Goal: Information Seeking & Learning: Learn about a topic

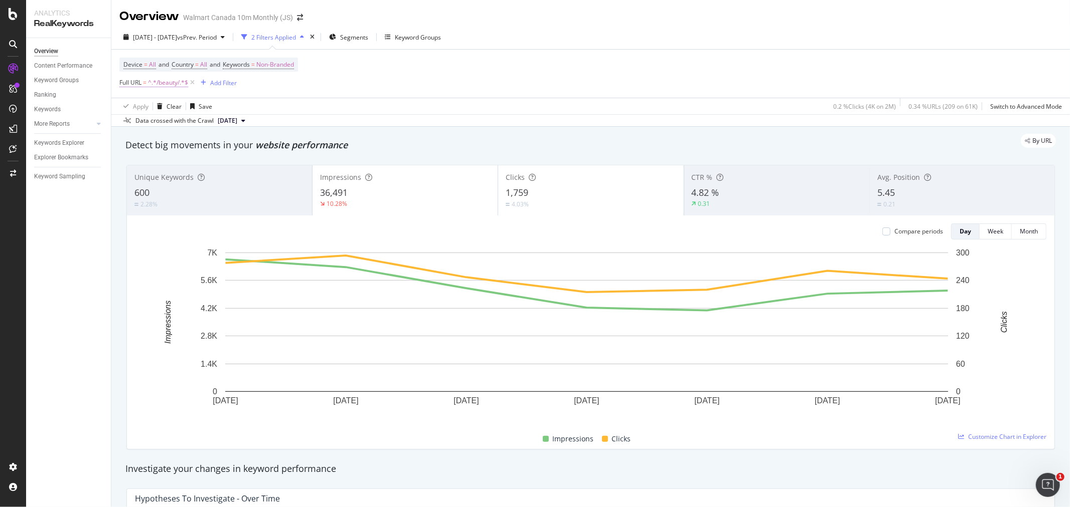
click at [161, 88] on span "^.*/beauty/.*$" at bounding box center [168, 83] width 40 height 14
click at [183, 129] on input "/beauty/" at bounding box center [175, 125] width 95 height 16
type input "/personal-care/"
click at [236, 148] on div "Apply" at bounding box center [231, 146] width 16 height 9
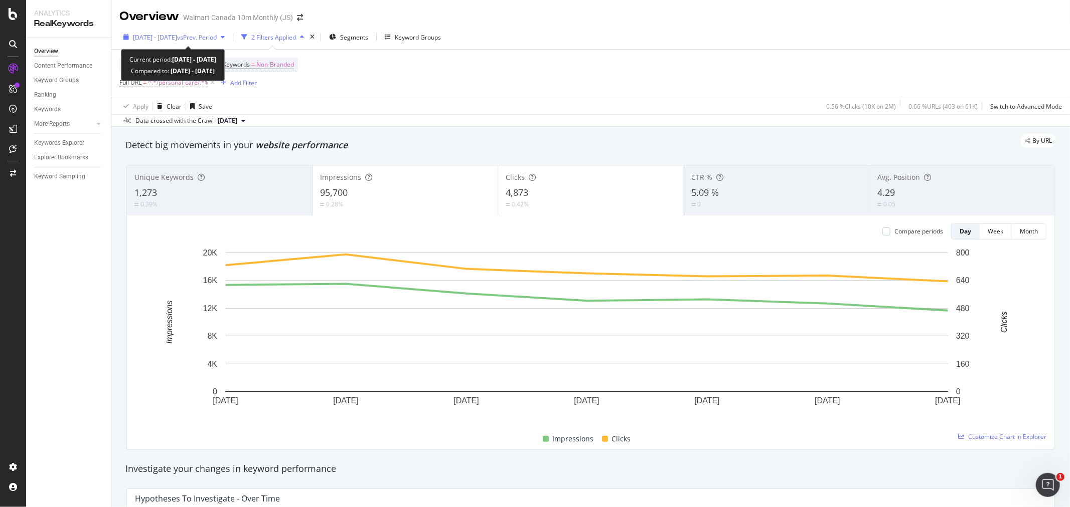
click at [217, 41] on span "vs Prev. Period" at bounding box center [197, 37] width 40 height 9
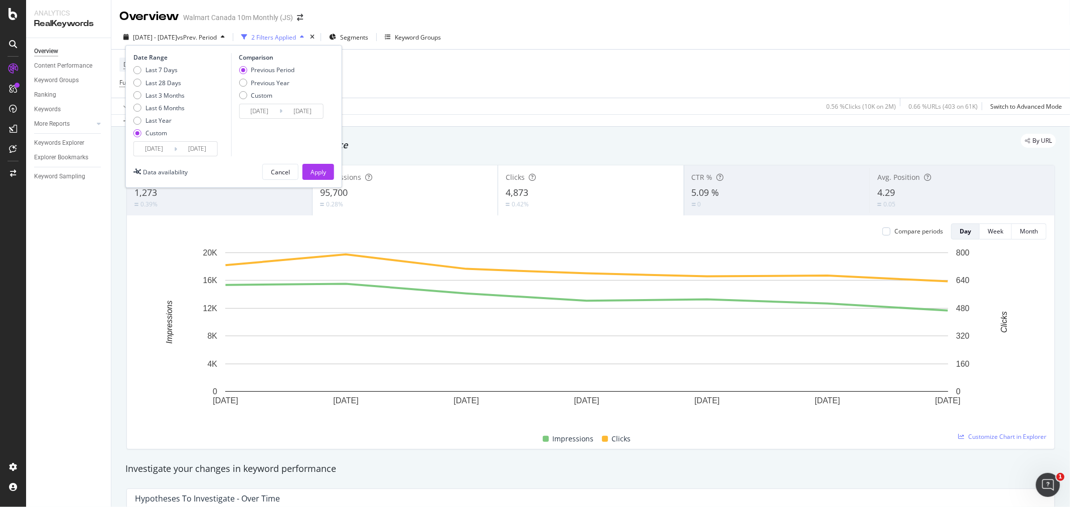
click at [192, 152] on input "[DATE]" at bounding box center [197, 149] width 40 height 14
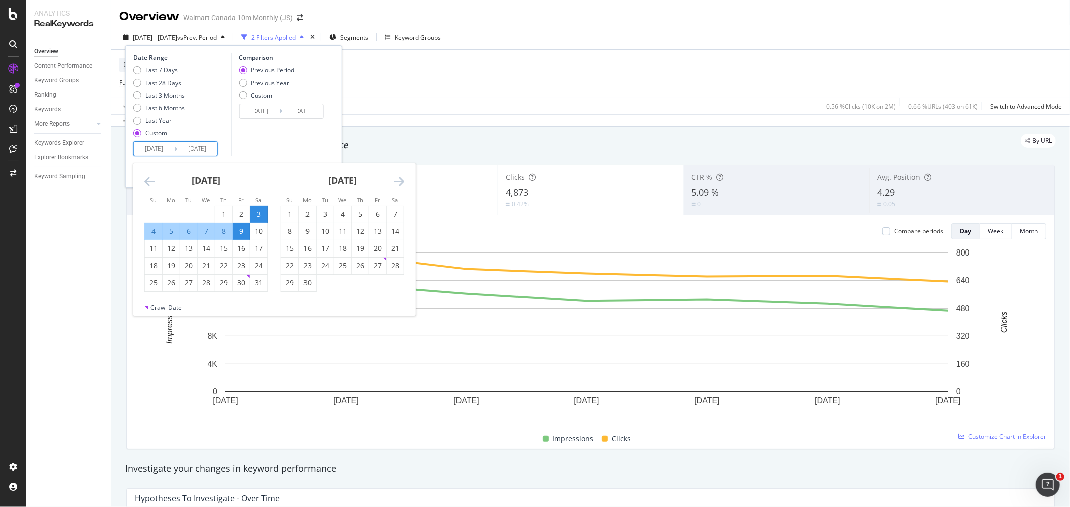
click at [148, 181] on icon "Move backward to switch to the previous month." at bounding box center [149, 181] width 11 height 12
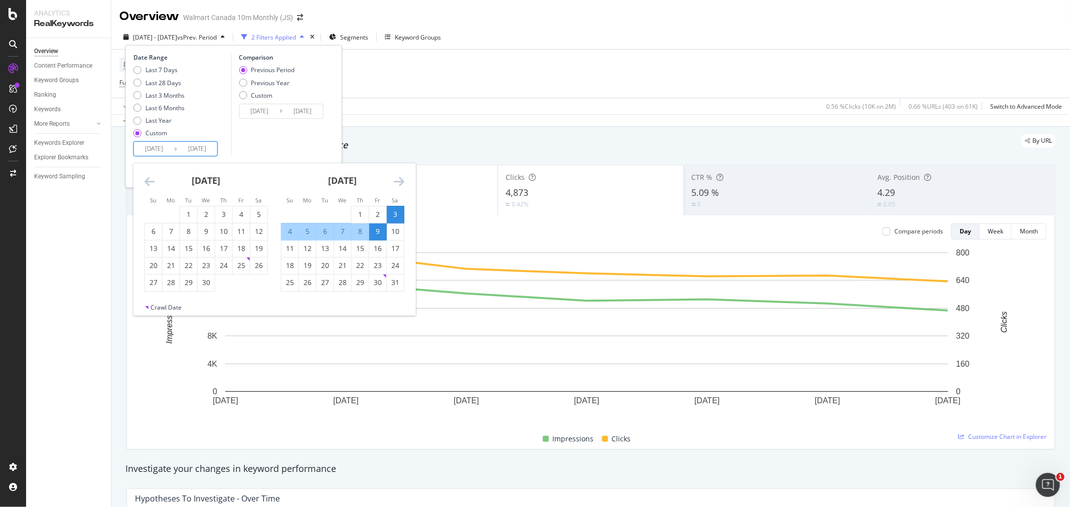
click at [148, 181] on icon "Move backward to switch to the previous month." at bounding box center [149, 181] width 11 height 12
click at [146, 181] on icon "Move backward to switch to the previous month." at bounding box center [149, 181] width 11 height 12
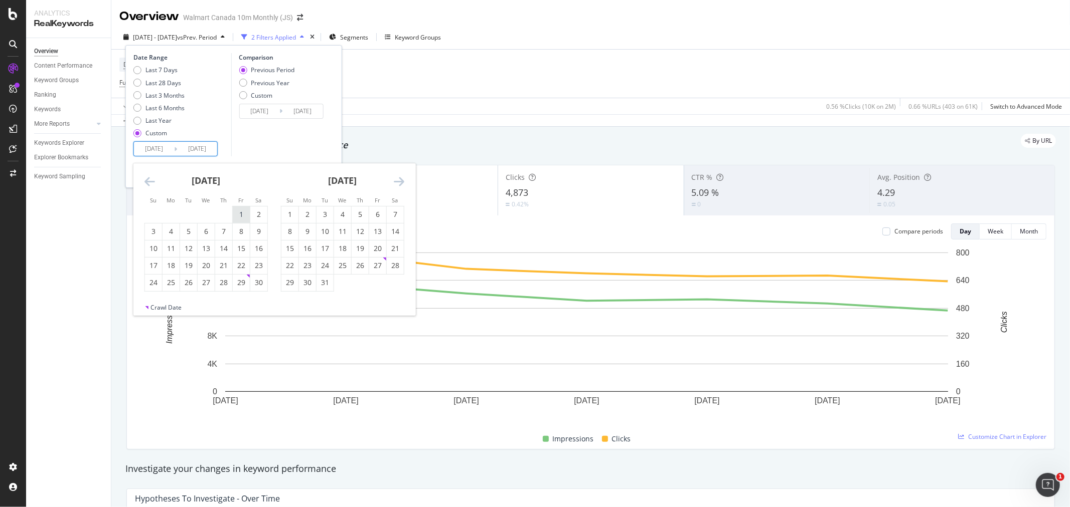
click at [239, 218] on div "1" at bounding box center [241, 215] width 17 height 10
type input "[DATE]"
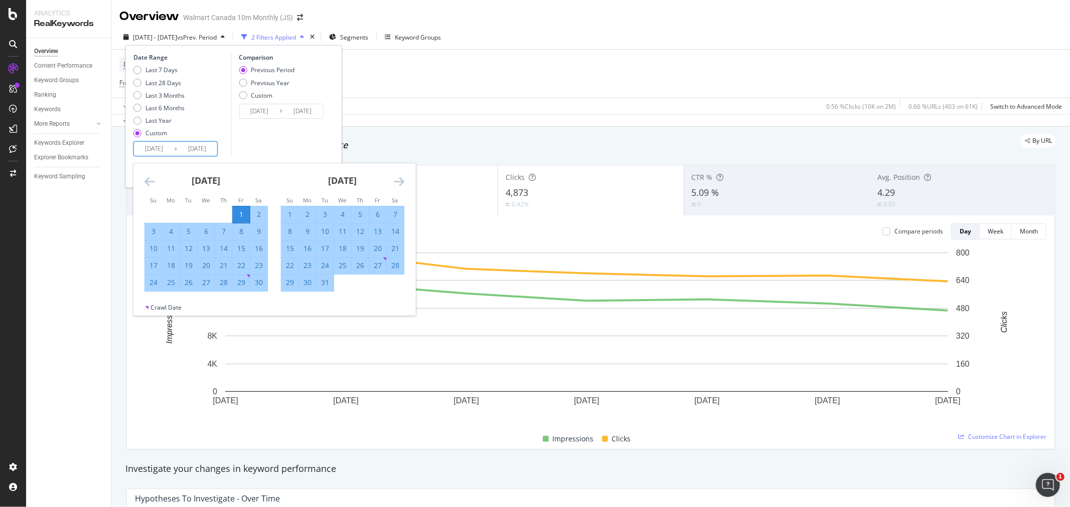
click at [400, 177] on icon "Move forward to switch to the next month." at bounding box center [399, 181] width 11 height 12
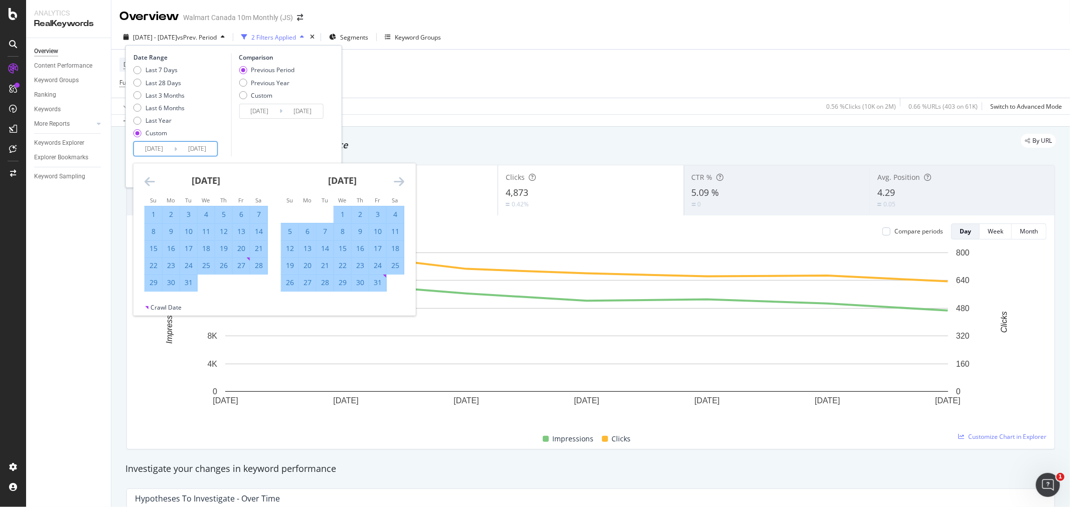
click at [374, 286] on div "31" at bounding box center [377, 283] width 17 height 10
type input "[DATE]"
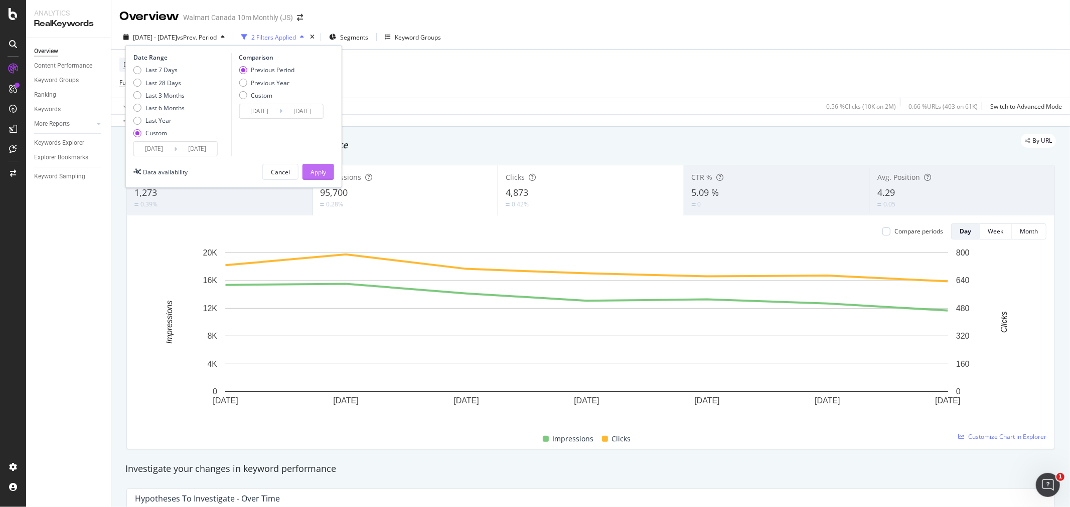
click at [315, 168] on div "Apply" at bounding box center [318, 172] width 16 height 9
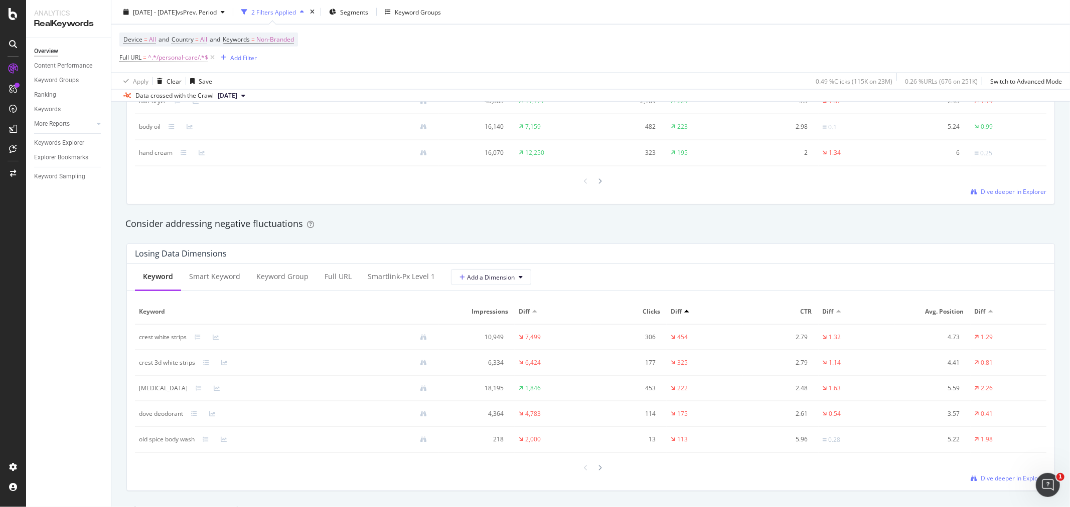
scroll to position [1114, 0]
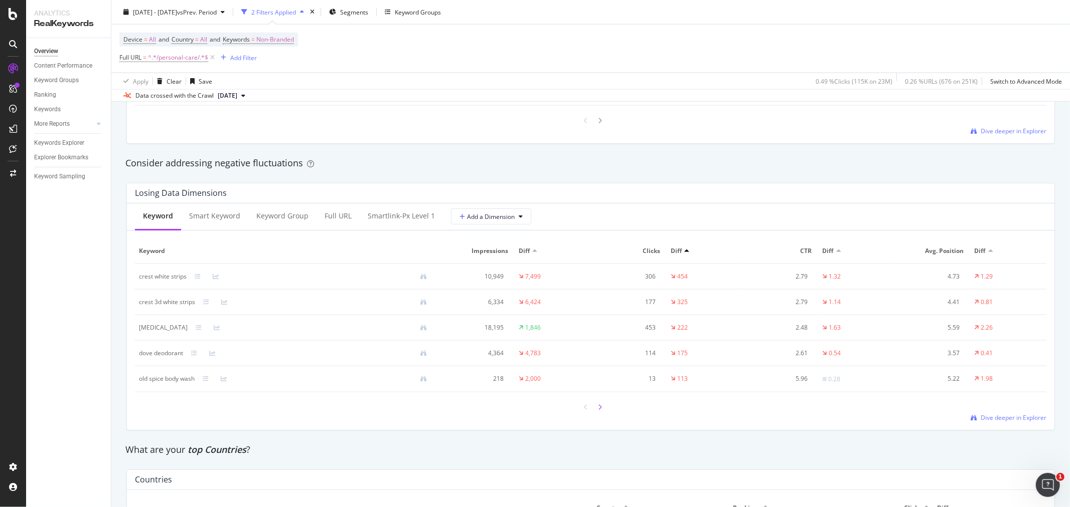
click at [598, 414] on div at bounding box center [600, 408] width 9 height 14
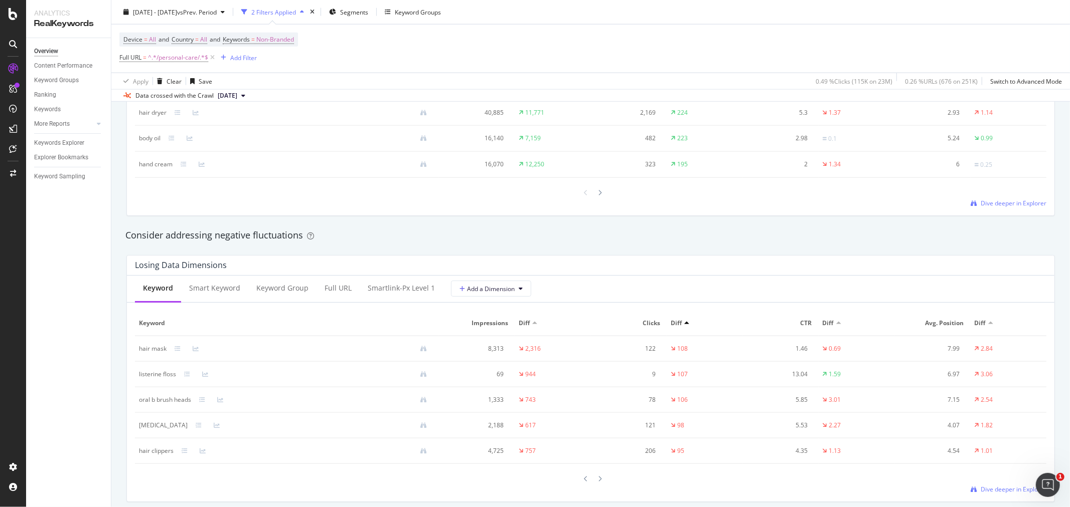
scroll to position [947, 0]
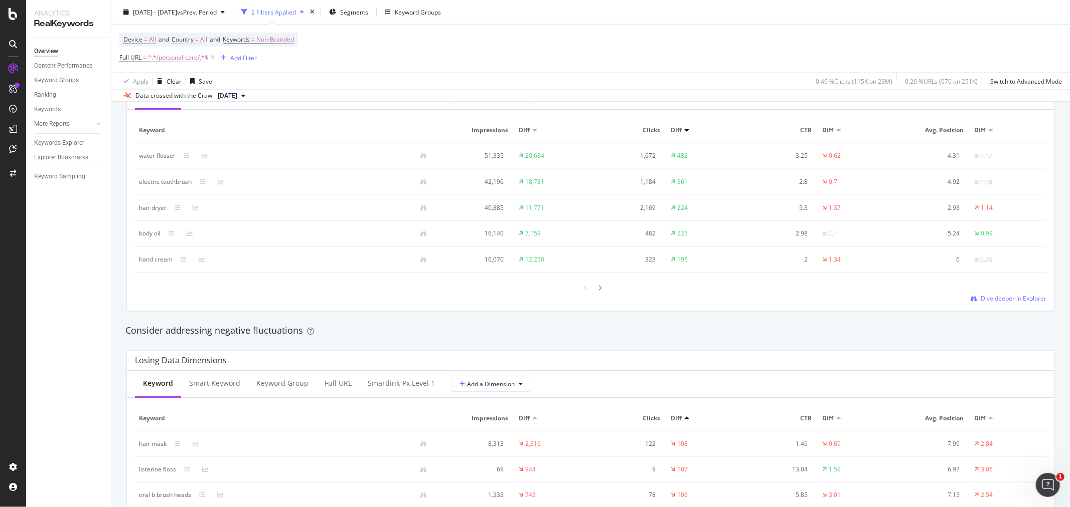
click at [598, 290] on icon at bounding box center [600, 288] width 4 height 6
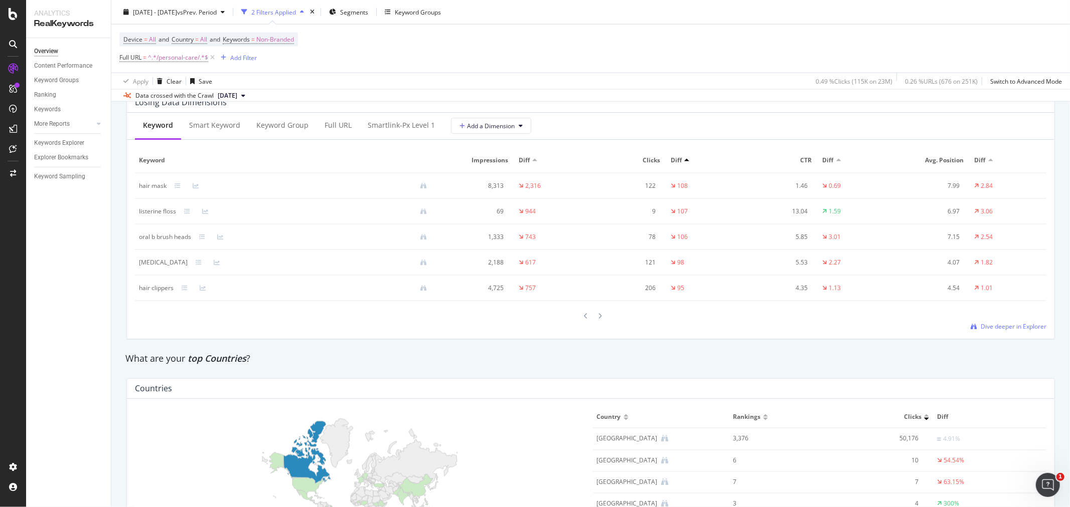
scroll to position [1225, 0]
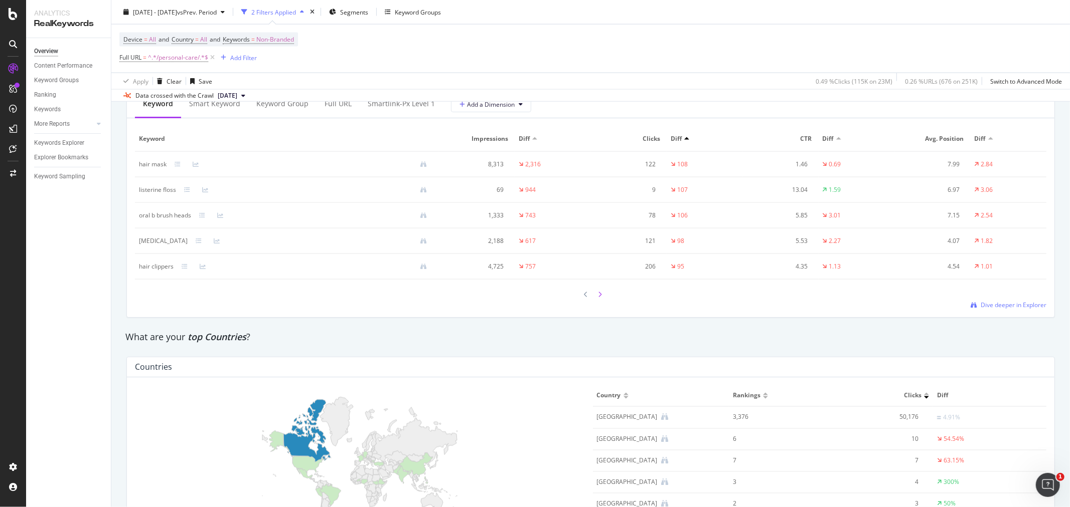
click at [596, 301] on div at bounding box center [600, 295] width 9 height 14
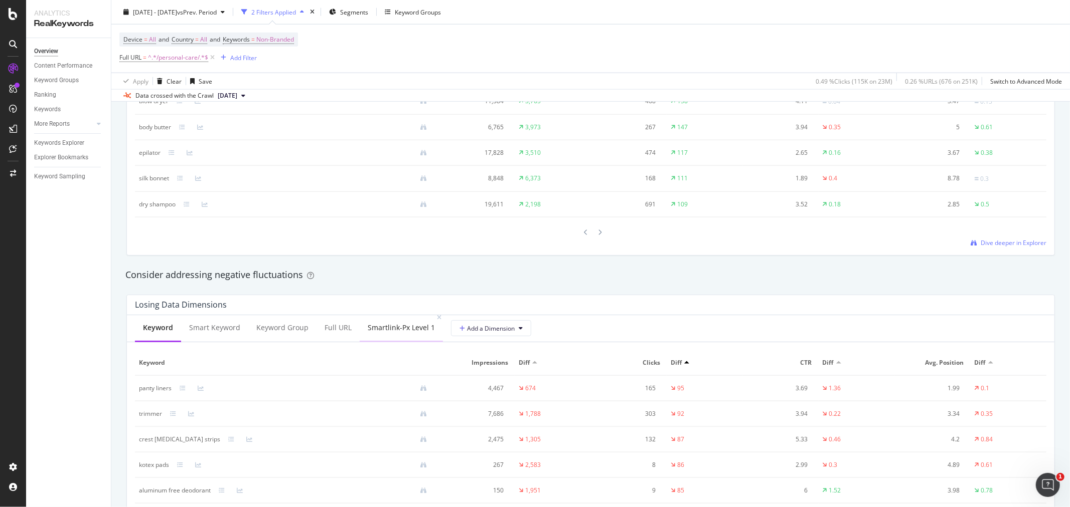
scroll to position [947, 0]
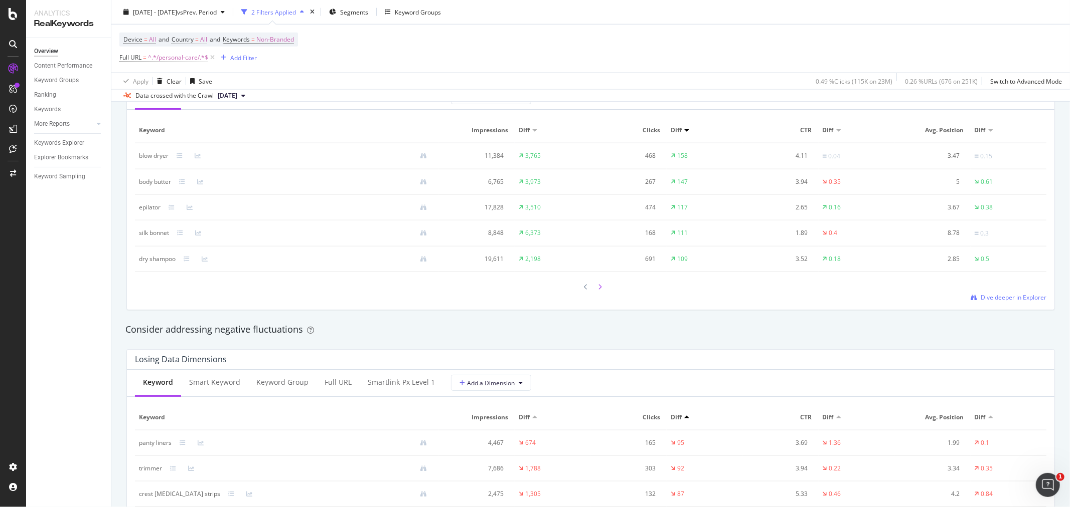
click at [598, 289] on icon at bounding box center [600, 287] width 4 height 6
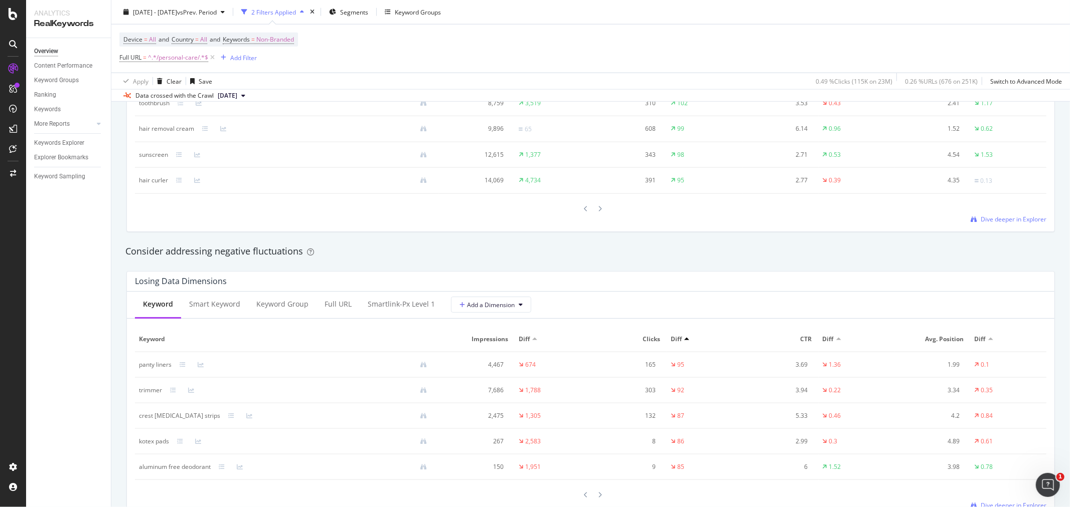
scroll to position [1170, 0]
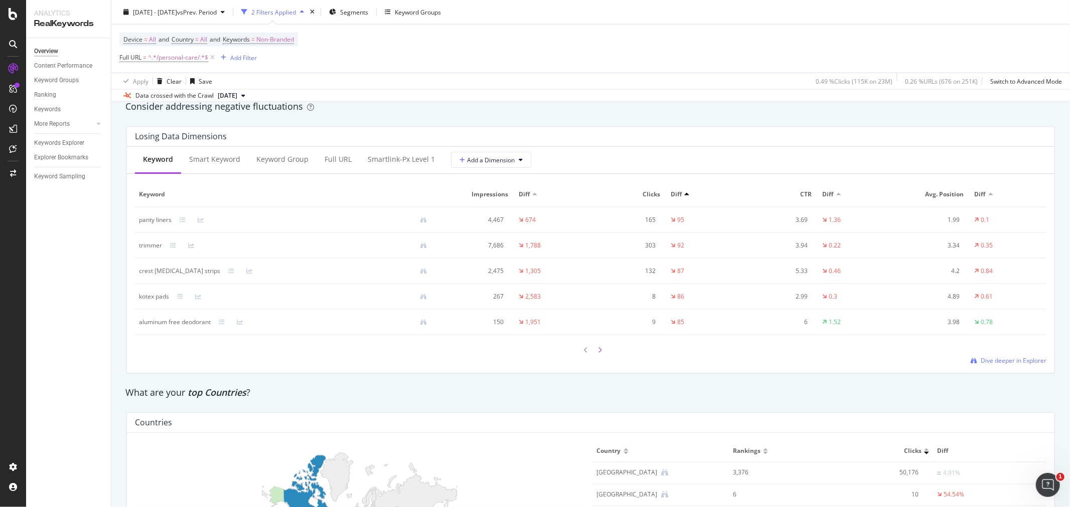
click at [598, 354] on icon at bounding box center [600, 350] width 4 height 6
click at [584, 355] on icon at bounding box center [586, 351] width 4 height 6
click at [584, 354] on icon at bounding box center [586, 350] width 4 height 6
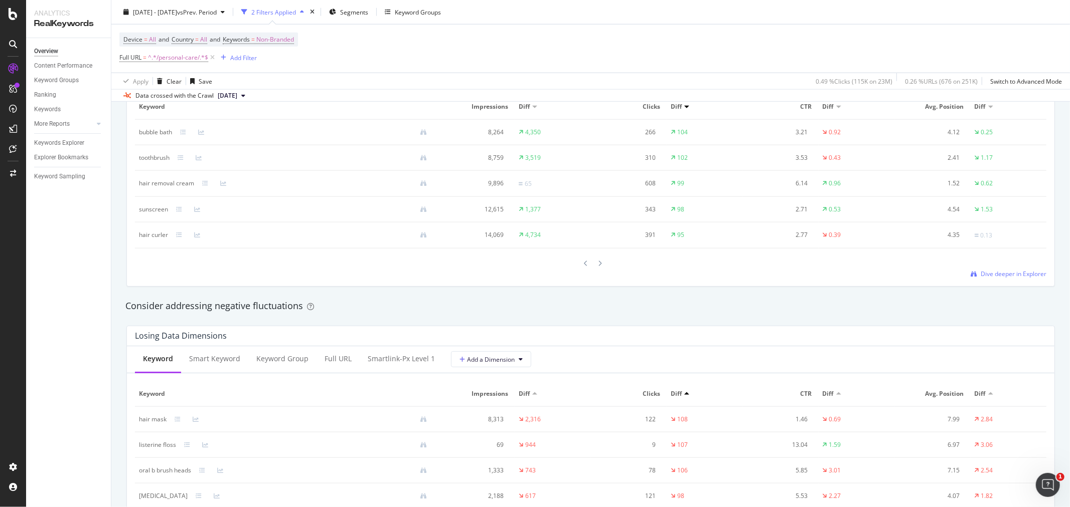
scroll to position [947, 0]
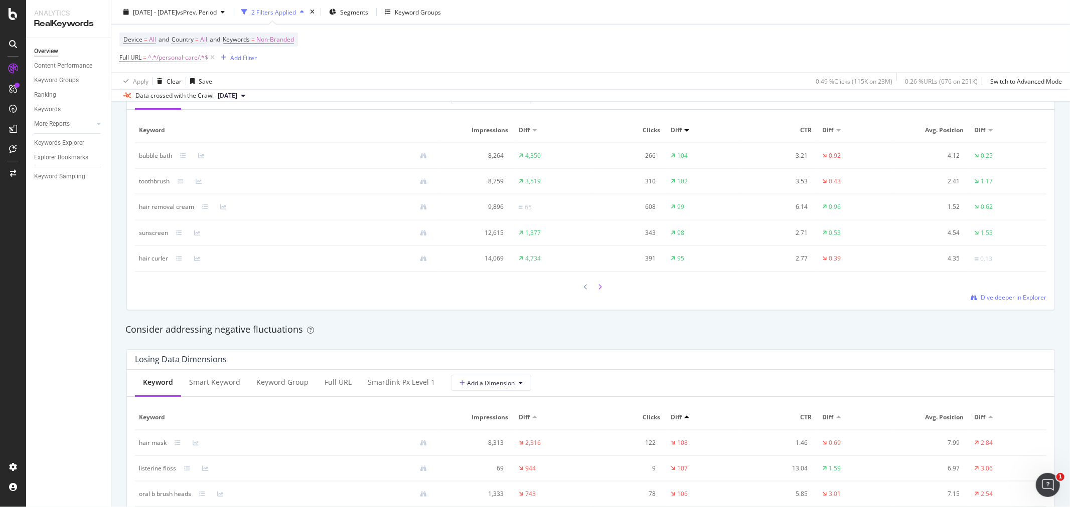
click at [598, 289] on icon at bounding box center [600, 287] width 4 height 6
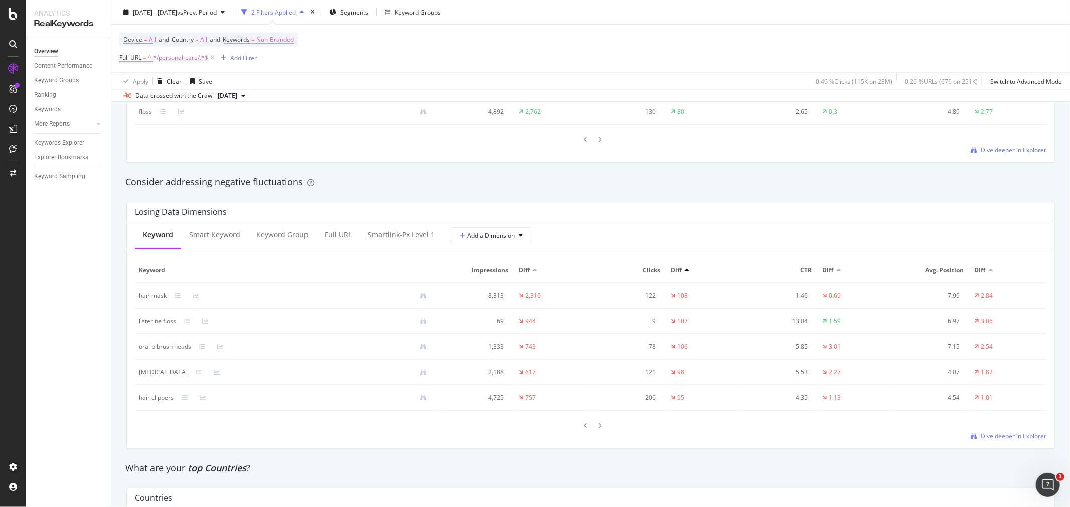
scroll to position [1281, 0]
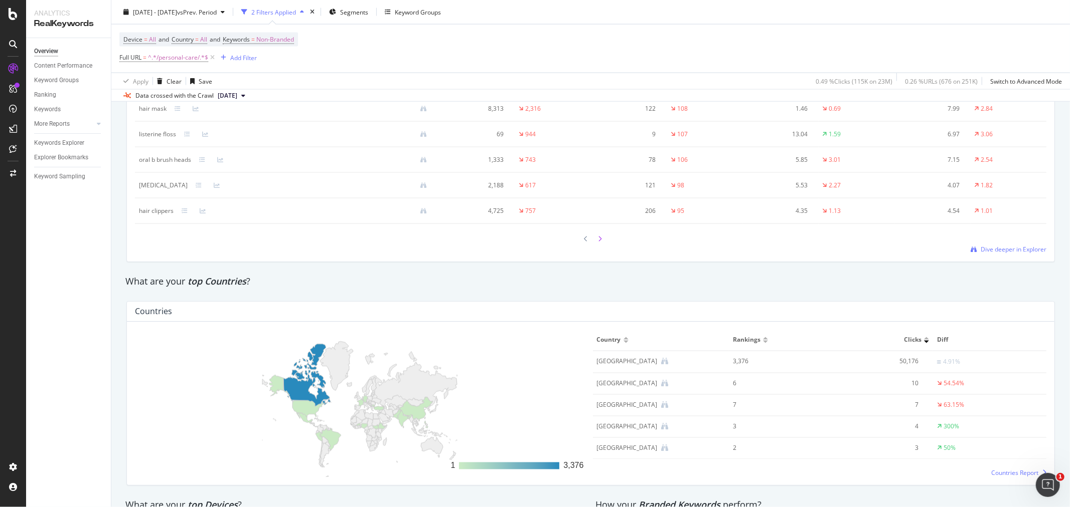
click at [598, 242] on icon at bounding box center [600, 239] width 4 height 6
click at [598, 242] on icon at bounding box center [600, 240] width 4 height 6
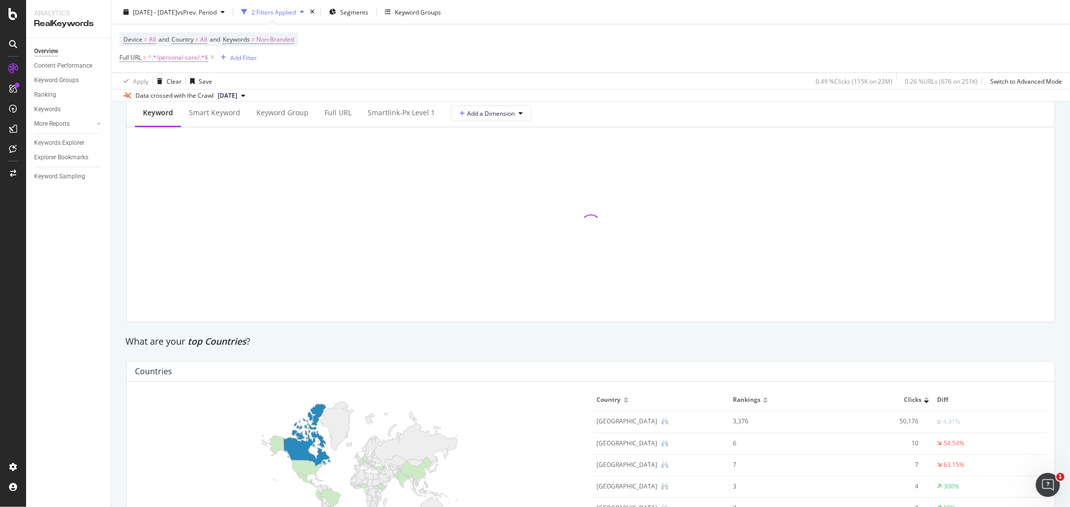
scroll to position [1114, 0]
